Goal: Check status: Check status

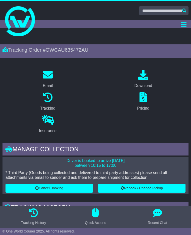
drag, startPoint x: 15, startPoint y: 8, endPoint x: 7, endPoint y: 23, distance: 16.1
click at [15, 8] on div at bounding box center [95, 10] width 191 height 9
drag, startPoint x: 74, startPoint y: 69, endPoint x: 86, endPoint y: 94, distance: 27.6
click at [187, 23] on button "Toggle navigation" at bounding box center [184, 24] width 10 height 8
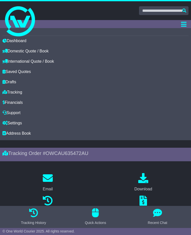
click at [87, 13] on div at bounding box center [95, 10] width 191 height 9
click at [184, 22] on icon "Toggle navigation" at bounding box center [184, 24] width 6 height 6
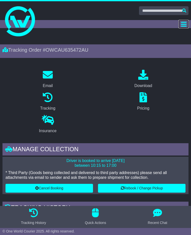
click at [186, 23] on icon "Toggle navigation" at bounding box center [184, 24] width 6 height 6
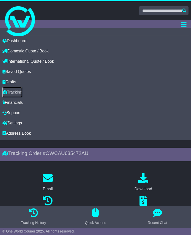
click at [15, 90] on link "Tracking" at bounding box center [13, 92] width 20 height 10
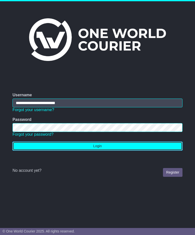
click at [99, 146] on button "Login" at bounding box center [98, 146] width 170 height 9
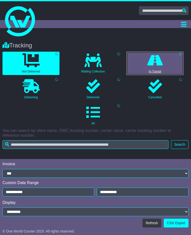
click at [158, 60] on icon at bounding box center [156, 60] width 16 height 14
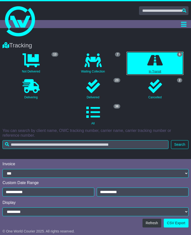
click at [153, 65] on icon at bounding box center [156, 60] width 16 height 14
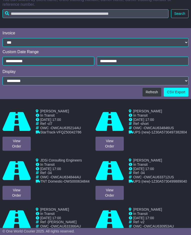
scroll to position [150, 0]
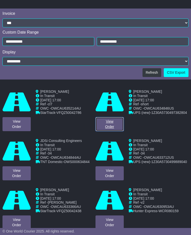
click at [109, 124] on link "View Order" at bounding box center [110, 124] width 28 height 14
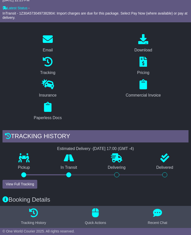
scroll to position [63, 0]
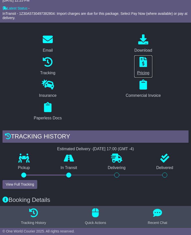
click at [145, 69] on link "Pricing" at bounding box center [143, 66] width 19 height 23
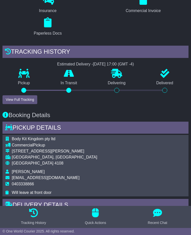
scroll to position [88, 0]
